Goal: Information Seeking & Learning: Learn about a topic

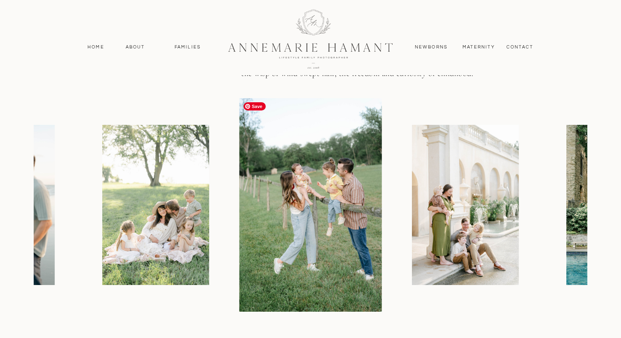
scroll to position [968, 0]
click at [573, 221] on img at bounding box center [620, 205] width 107 height 160
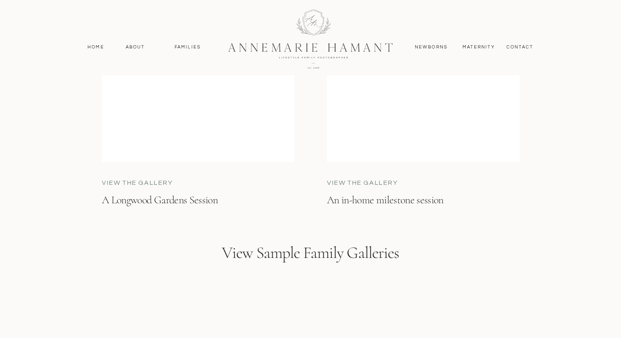
scroll to position [2342, 0]
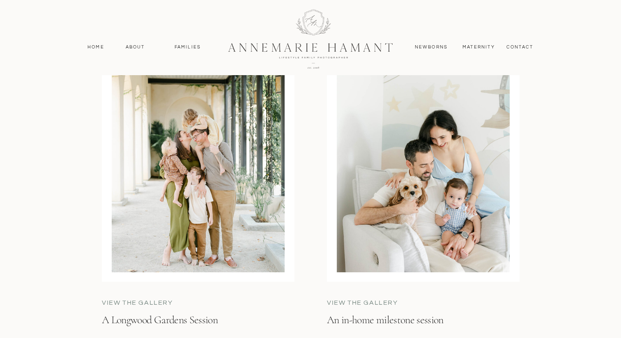
click at [445, 236] on div at bounding box center [423, 160] width 173 height 225
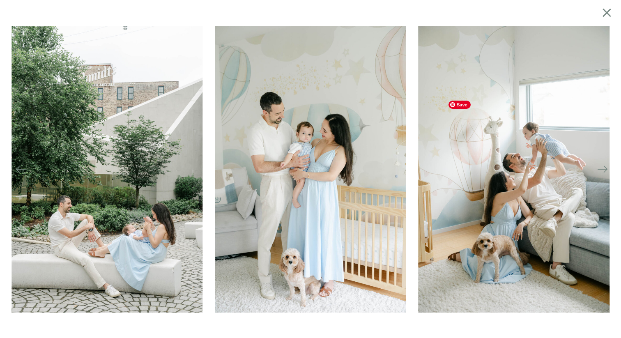
scroll to position [2145, 0]
click at [605, 171] on icon at bounding box center [603, 170] width 12 height 12
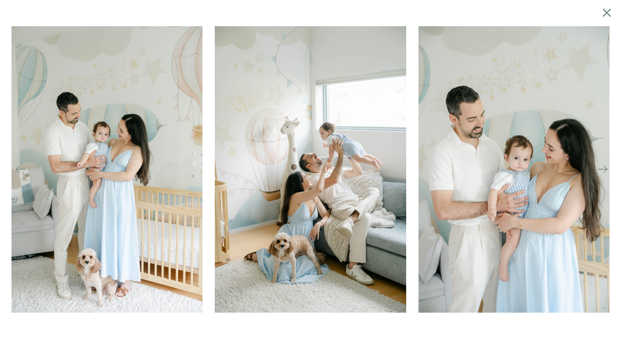
click at [605, 171] on icon at bounding box center [603, 170] width 12 height 12
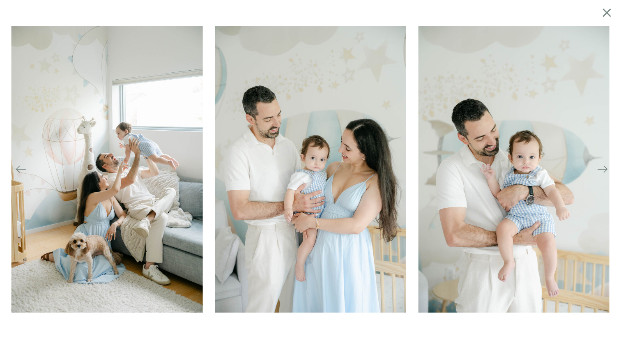
click at [605, 171] on icon at bounding box center [603, 170] width 12 height 12
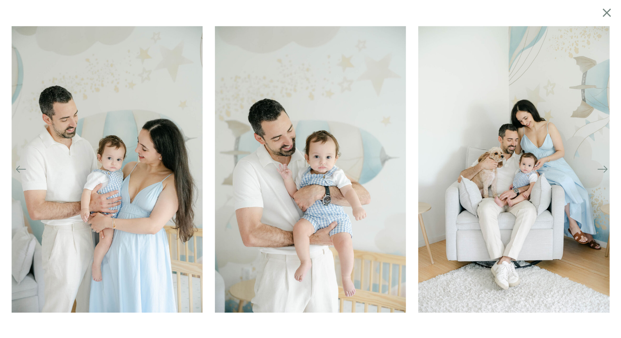
click at [605, 171] on icon at bounding box center [603, 170] width 12 height 12
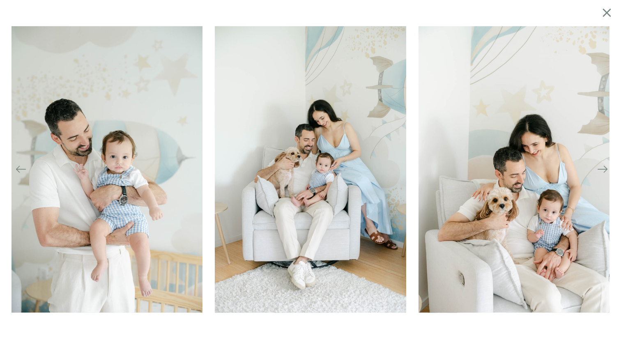
click at [605, 171] on icon at bounding box center [603, 170] width 12 height 12
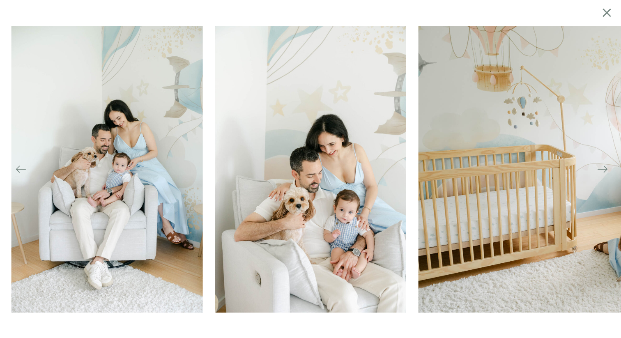
click at [605, 171] on icon at bounding box center [603, 170] width 12 height 12
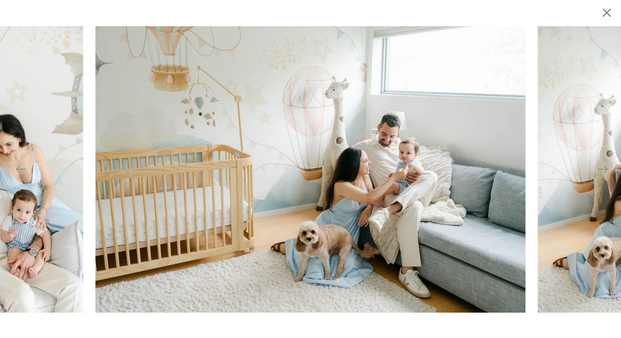
click at [605, 171] on icon at bounding box center [603, 170] width 12 height 12
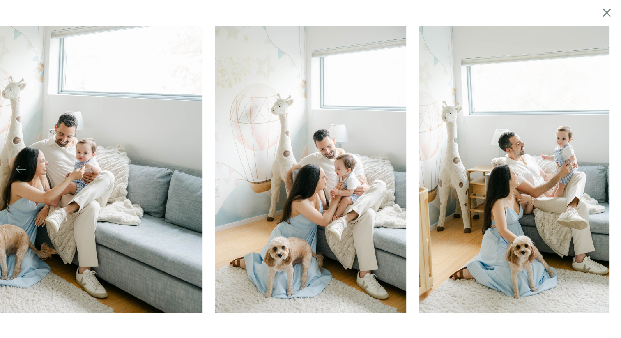
click at [605, 171] on icon at bounding box center [603, 170] width 12 height 12
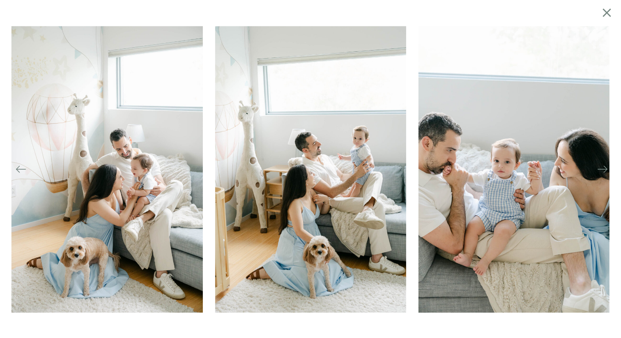
click at [605, 171] on icon at bounding box center [603, 170] width 12 height 12
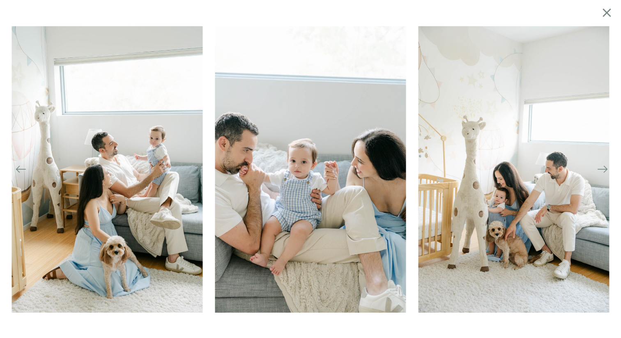
click at [605, 171] on icon at bounding box center [606, 169] width 4 height 7
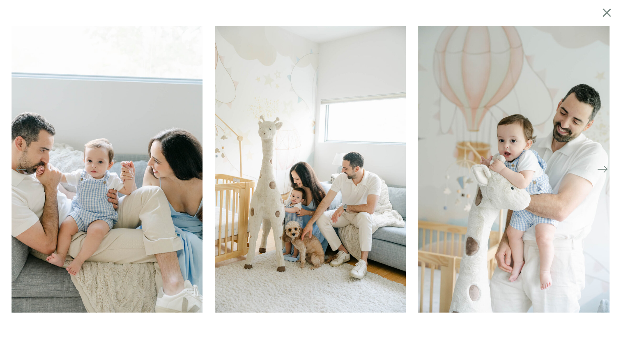
click at [605, 171] on icon at bounding box center [606, 169] width 4 height 7
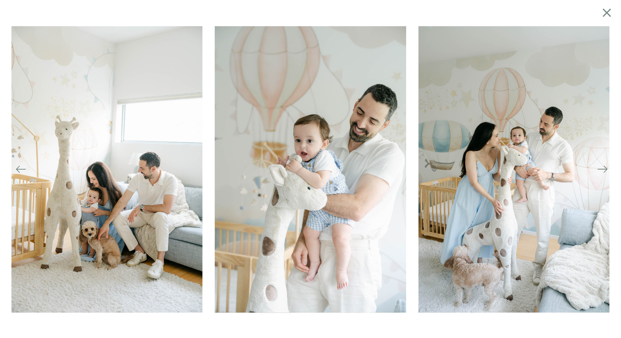
click at [605, 171] on icon at bounding box center [606, 169] width 4 height 7
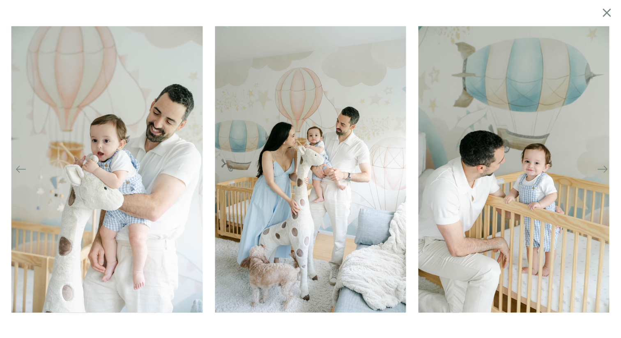
click at [605, 171] on icon at bounding box center [606, 169] width 4 height 7
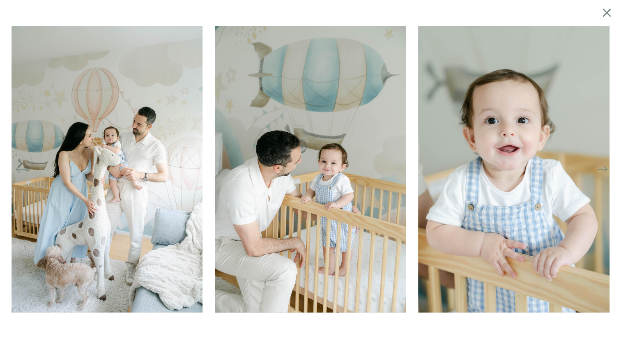
click at [605, 171] on icon at bounding box center [606, 169] width 4 height 7
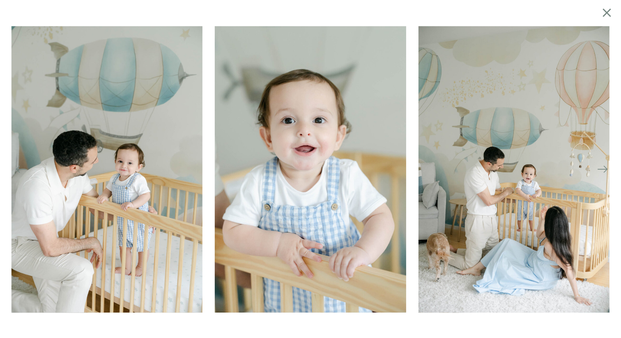
click at [605, 172] on icon at bounding box center [603, 170] width 12 height 12
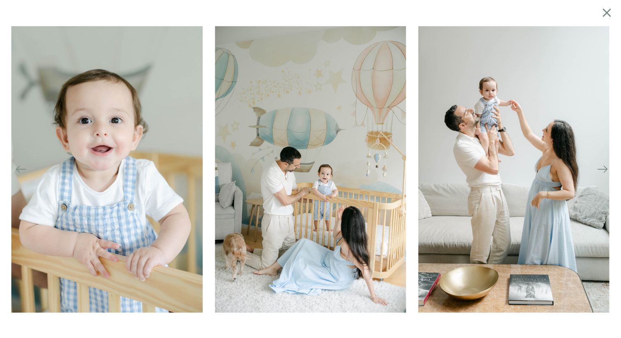
click at [605, 172] on icon at bounding box center [603, 170] width 12 height 12
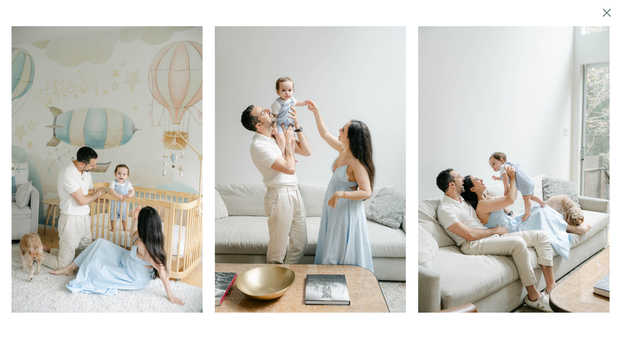
click at [605, 172] on icon at bounding box center [603, 170] width 12 height 12
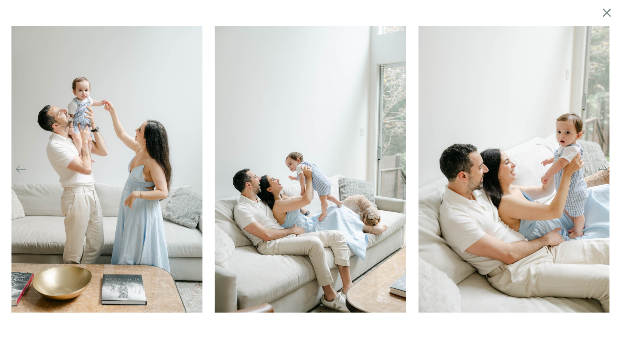
click at [605, 172] on icon at bounding box center [603, 170] width 12 height 12
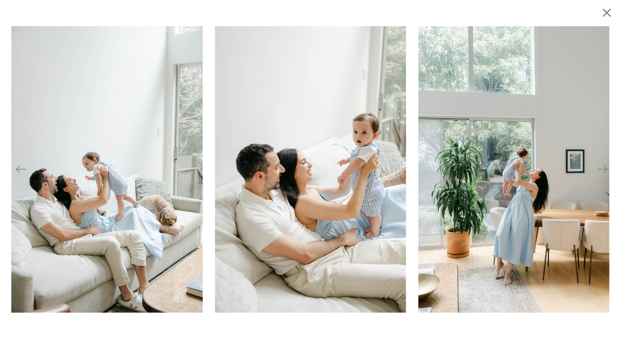
click at [605, 172] on icon at bounding box center [603, 170] width 12 height 12
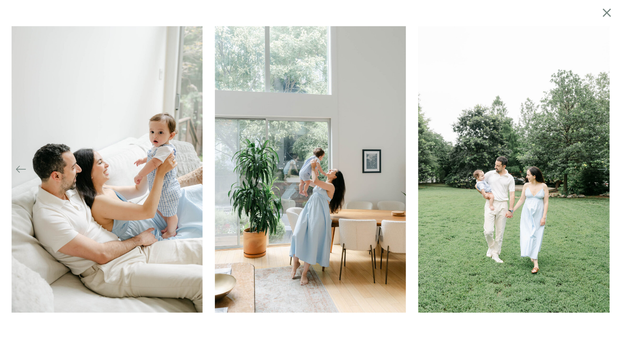
click at [605, 172] on icon at bounding box center [603, 170] width 12 height 12
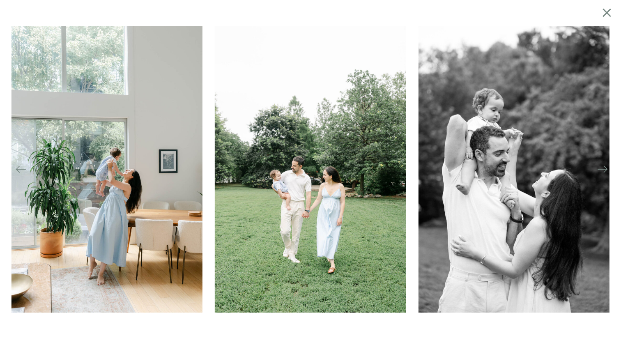
click at [605, 172] on icon at bounding box center [603, 170] width 12 height 12
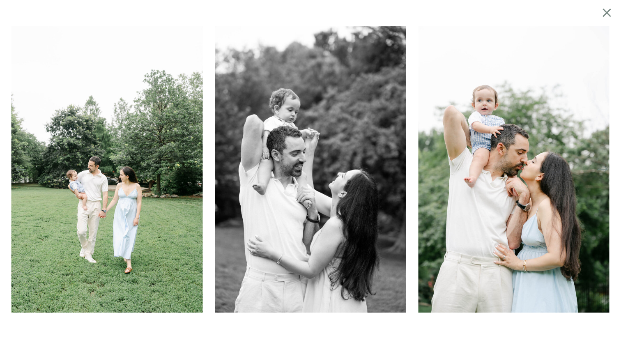
click at [605, 172] on icon at bounding box center [603, 170] width 12 height 12
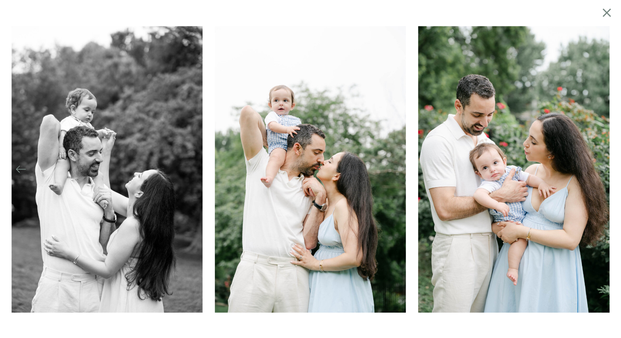
click at [605, 172] on icon at bounding box center [603, 170] width 12 height 12
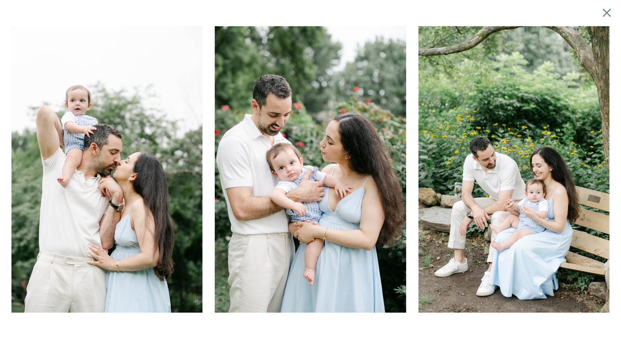
click at [605, 172] on icon at bounding box center [603, 170] width 12 height 12
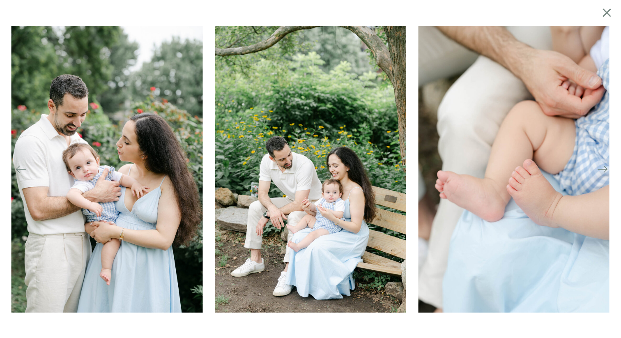
click at [605, 172] on icon at bounding box center [603, 170] width 12 height 12
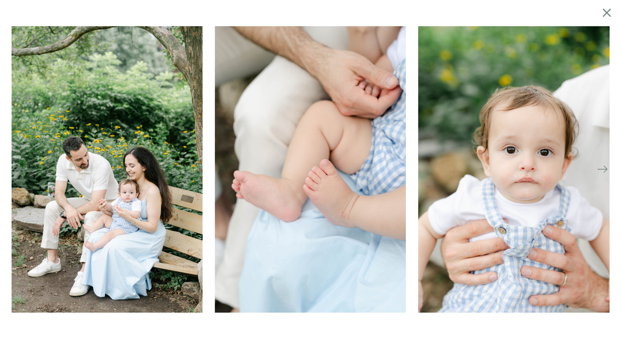
click at [605, 172] on icon at bounding box center [603, 170] width 12 height 12
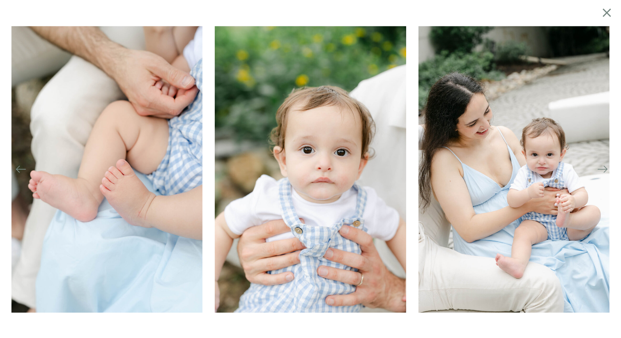
click at [605, 172] on icon at bounding box center [603, 170] width 12 height 12
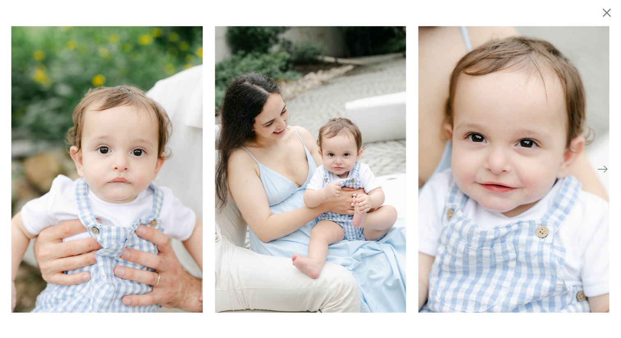
click at [605, 172] on icon at bounding box center [603, 170] width 12 height 12
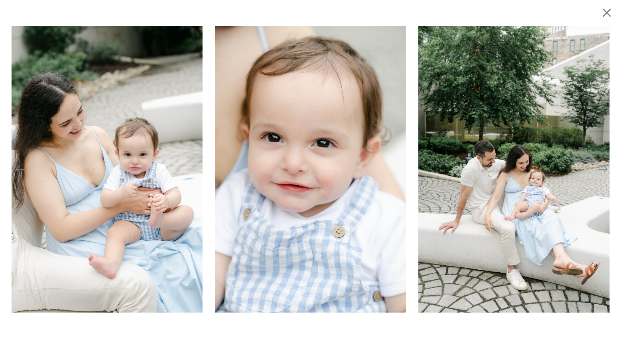
click at [605, 172] on icon at bounding box center [603, 170] width 12 height 12
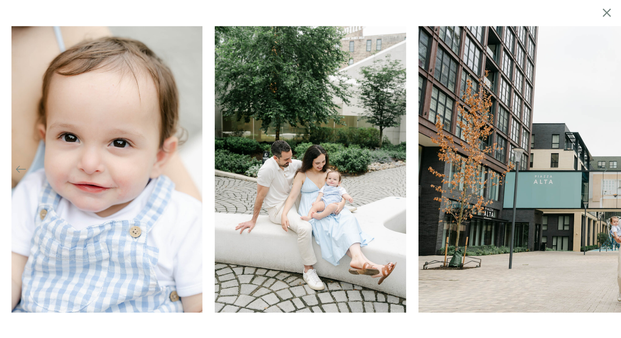
click at [605, 172] on icon at bounding box center [603, 170] width 12 height 12
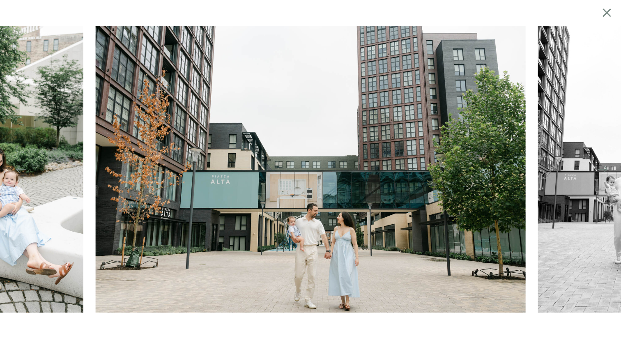
click at [605, 172] on icon at bounding box center [603, 170] width 12 height 12
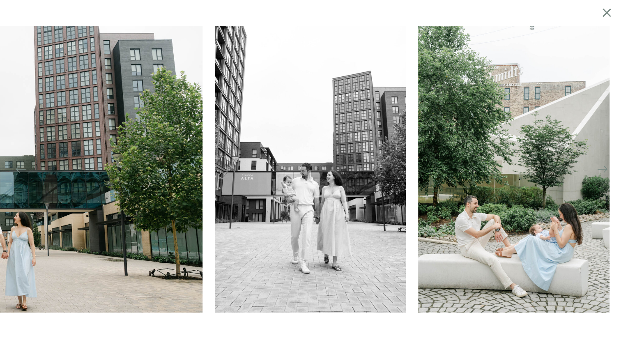
click at [605, 172] on icon at bounding box center [603, 170] width 12 height 12
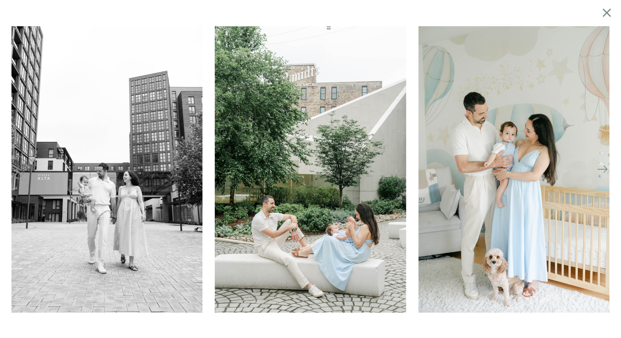
click at [605, 172] on icon at bounding box center [603, 170] width 12 height 12
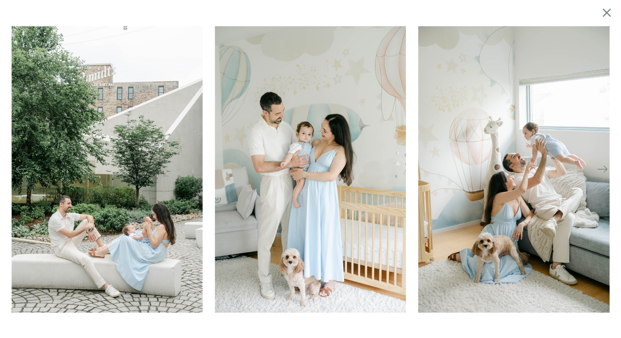
click at [605, 172] on icon at bounding box center [603, 170] width 12 height 12
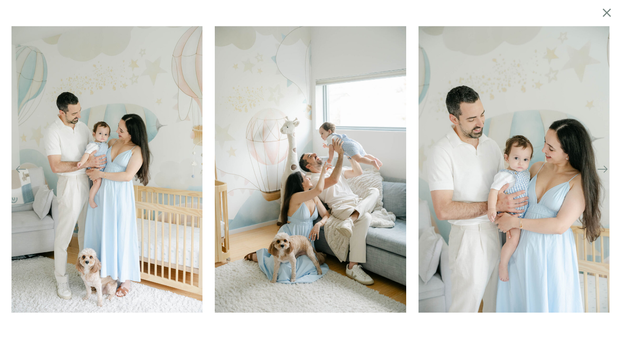
click at [605, 172] on icon at bounding box center [603, 170] width 12 height 12
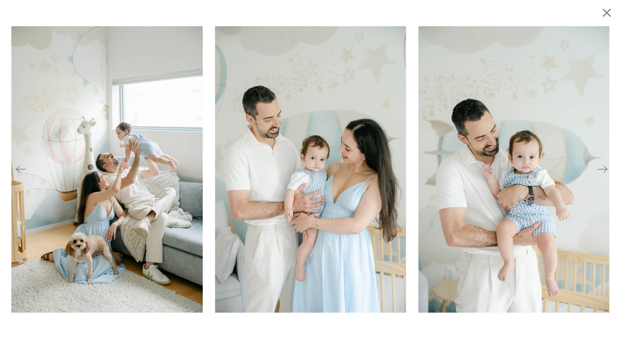
click at [609, 15] on icon at bounding box center [607, 12] width 8 height 8
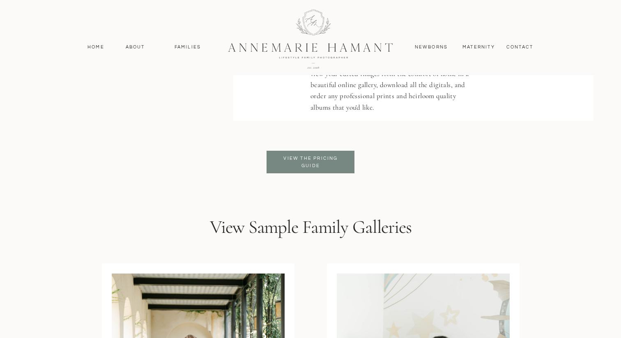
scroll to position [1967, 0]
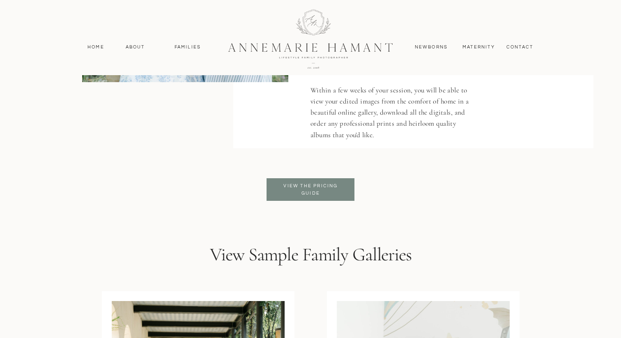
click at [318, 191] on p "View the pricing guide" at bounding box center [310, 189] width 67 height 15
